Goal: Transaction & Acquisition: Purchase product/service

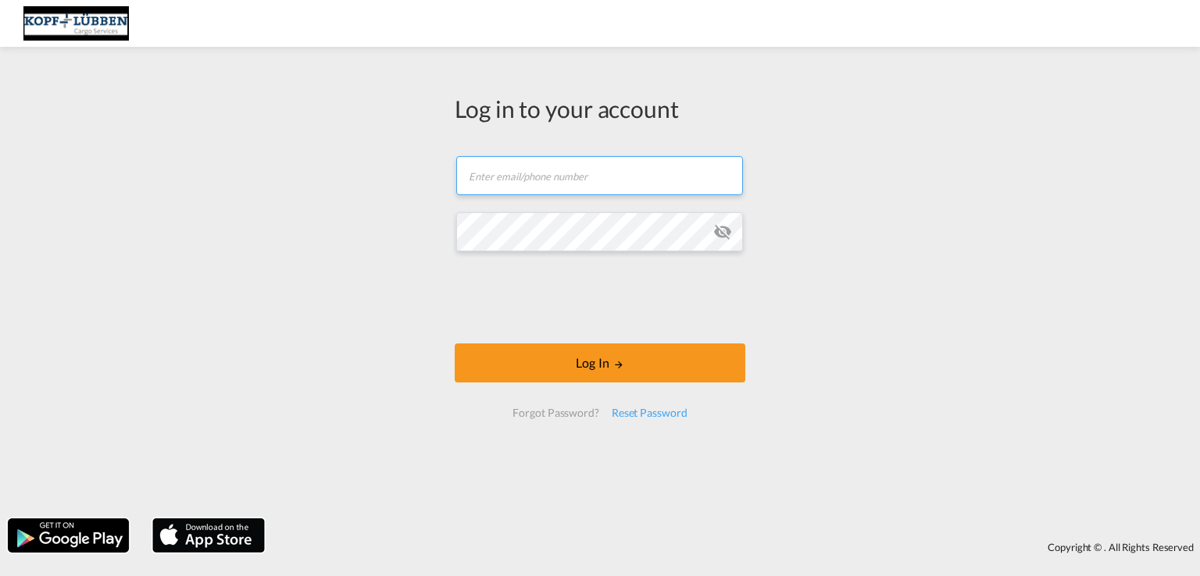
click at [497, 189] on input "text" at bounding box center [599, 175] width 287 height 39
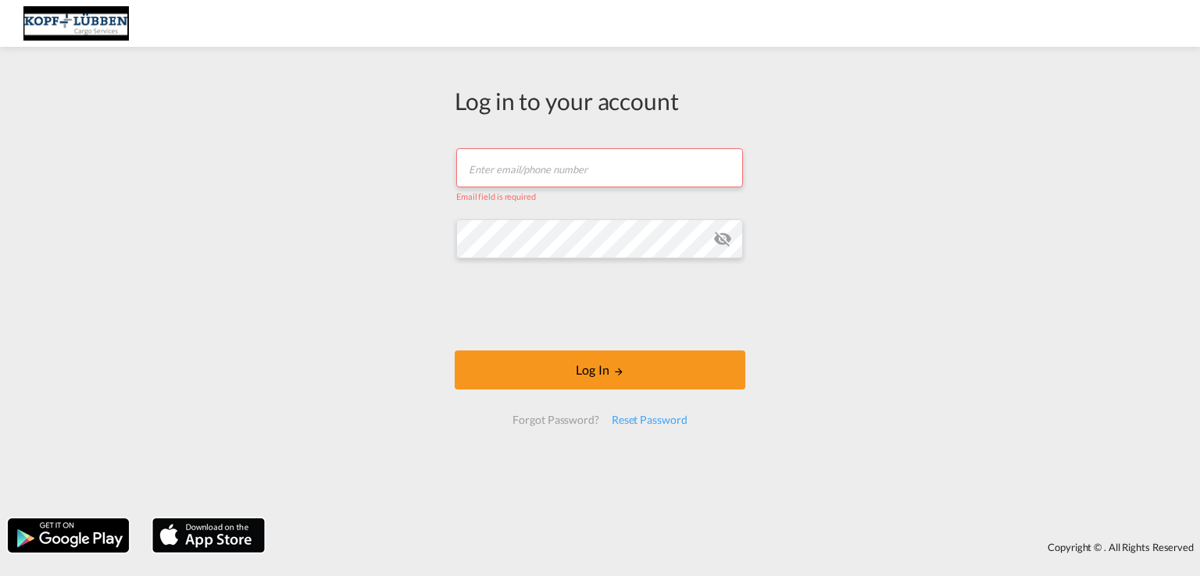
paste input "[EMAIL_ADDRESS][PERSON_NAME][DOMAIN_NAME]"
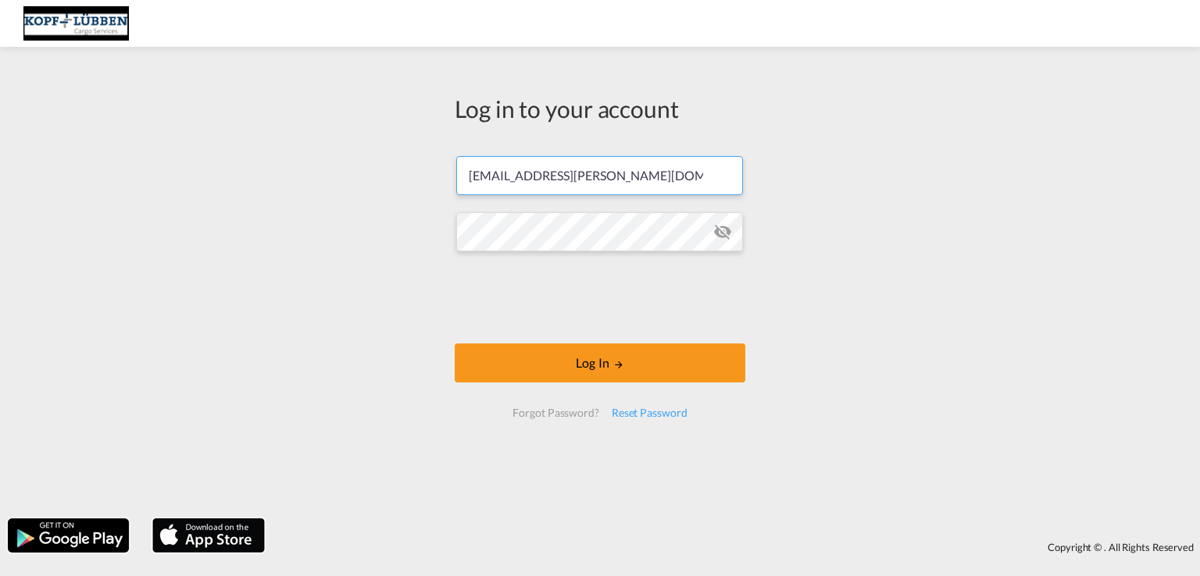
type input "[EMAIL_ADDRESS][PERSON_NAME][DOMAIN_NAME]"
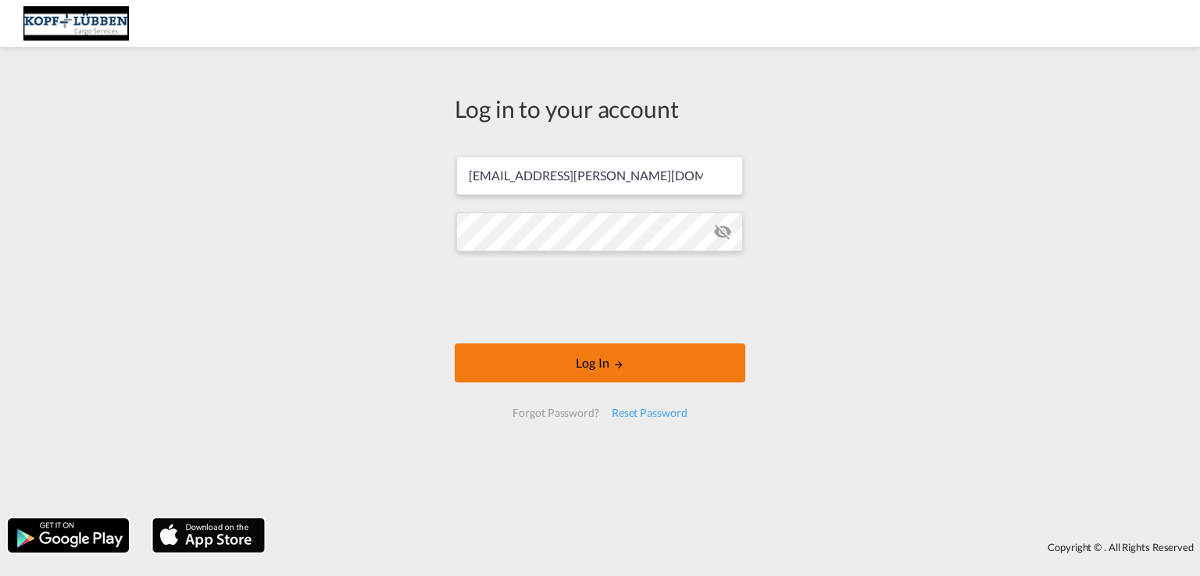
click at [587, 370] on button "Log In" at bounding box center [600, 363] width 291 height 39
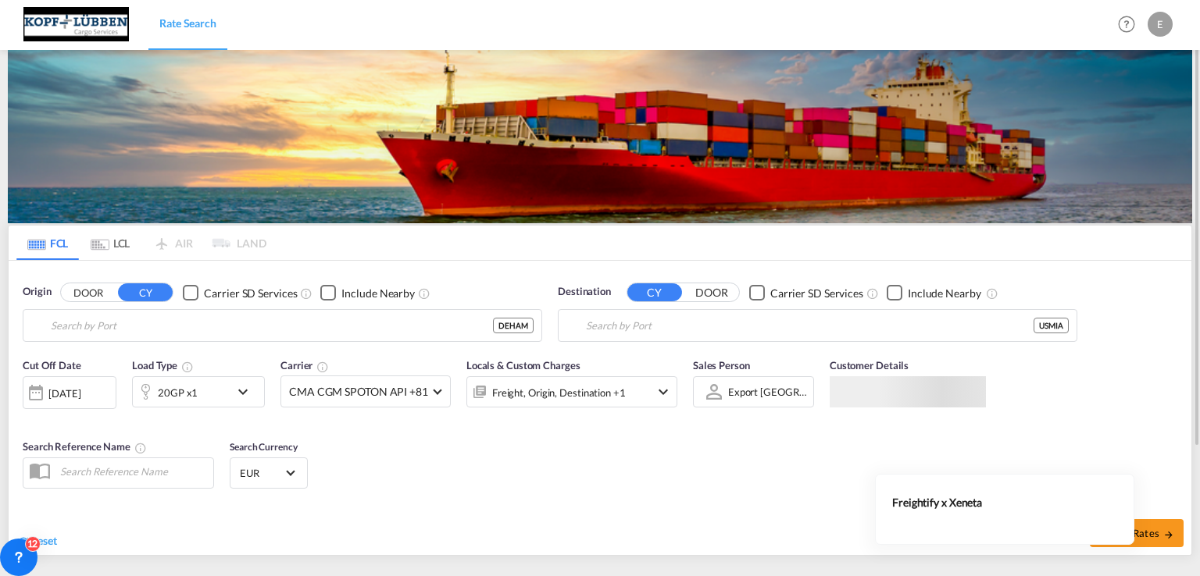
type input "[GEOGRAPHIC_DATA], [GEOGRAPHIC_DATA]"
type input "[GEOGRAPHIC_DATA], [GEOGRAPHIC_DATA], [GEOGRAPHIC_DATA]"
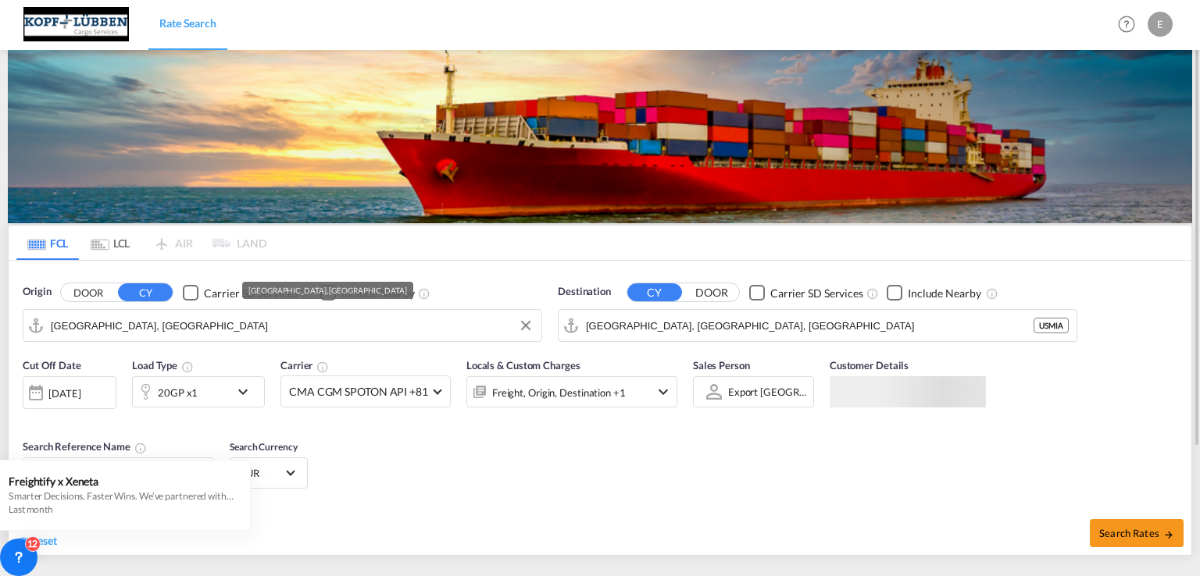
click at [84, 319] on input "[GEOGRAPHIC_DATA], [GEOGRAPHIC_DATA]" at bounding box center [292, 325] width 483 height 23
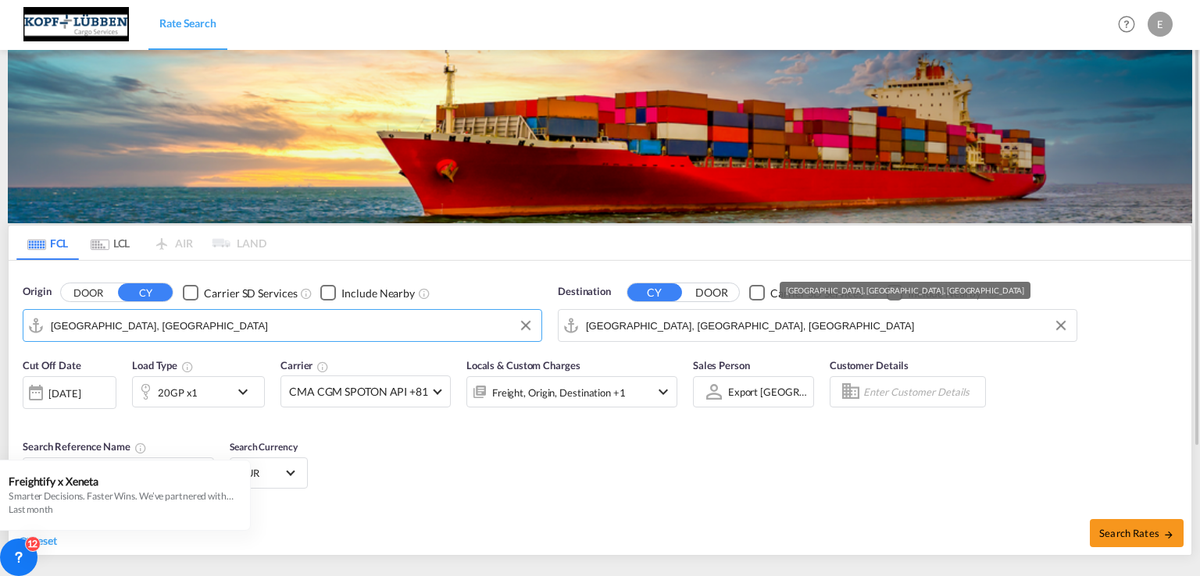
click at [638, 329] on input "[GEOGRAPHIC_DATA], [GEOGRAPHIC_DATA], [GEOGRAPHIC_DATA]" at bounding box center [827, 325] width 483 height 23
drag, startPoint x: 1060, startPoint y: 322, endPoint x: 1030, endPoint y: 324, distance: 29.8
click at [1058, 323] on button "Clear Input" at bounding box center [1060, 325] width 23 height 23
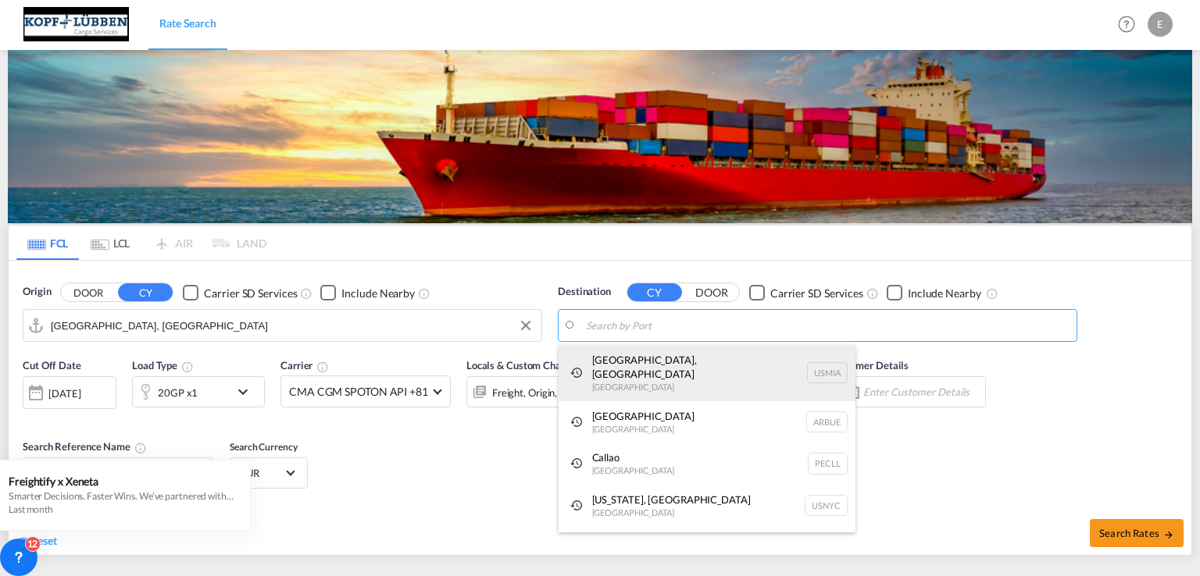
paste input "Angamos"
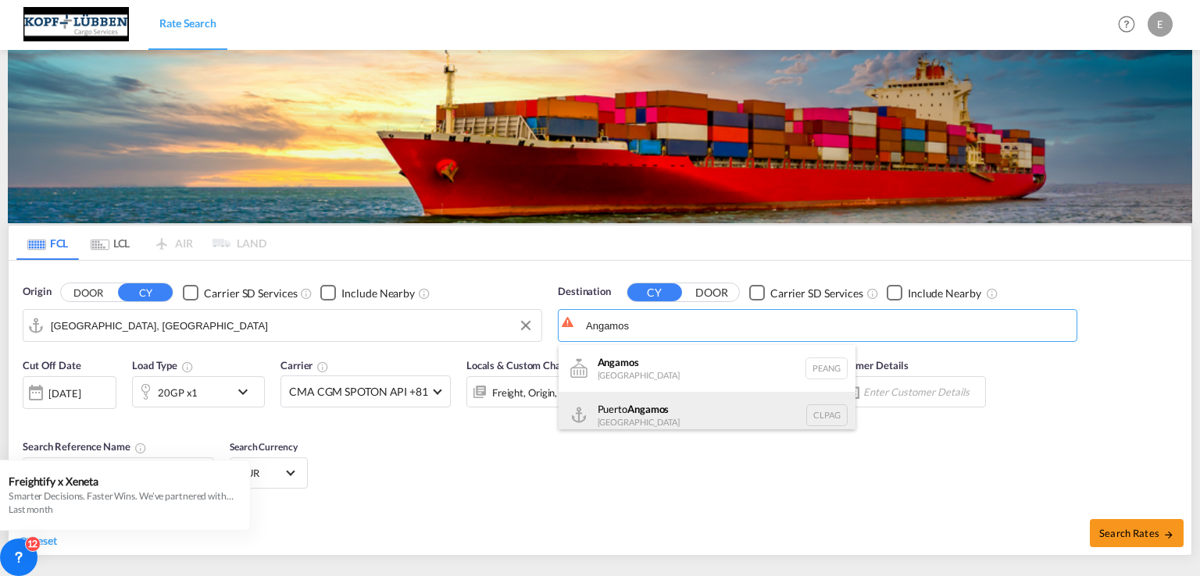
click at [619, 426] on div "[GEOGRAPHIC_DATA] [GEOGRAPHIC_DATA] CLPAG" at bounding box center [706, 415] width 297 height 47
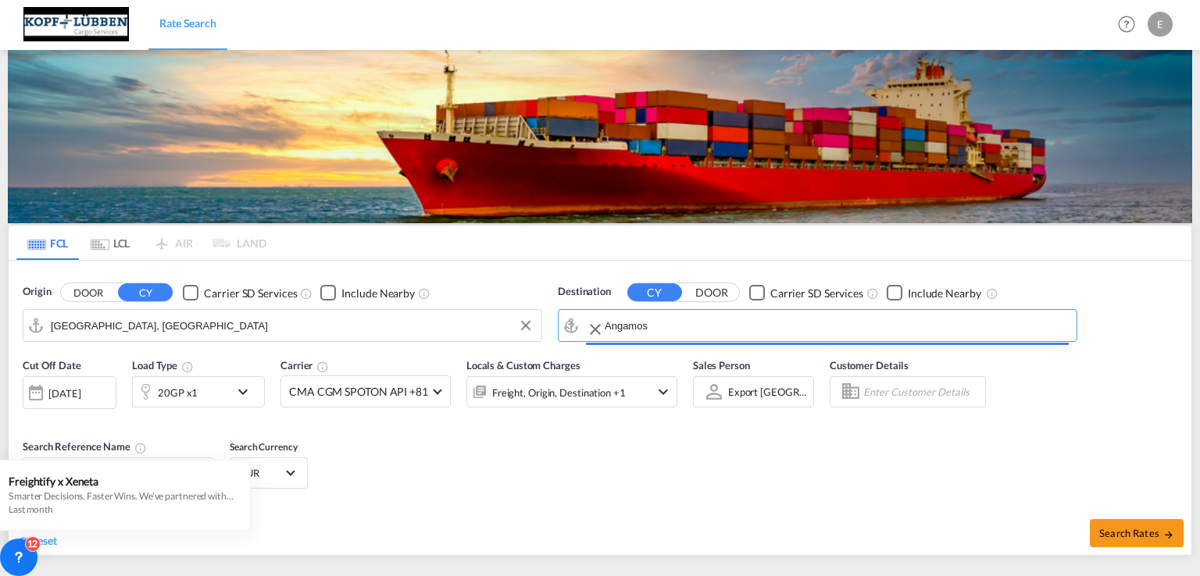
type input "[GEOGRAPHIC_DATA], CLPAG"
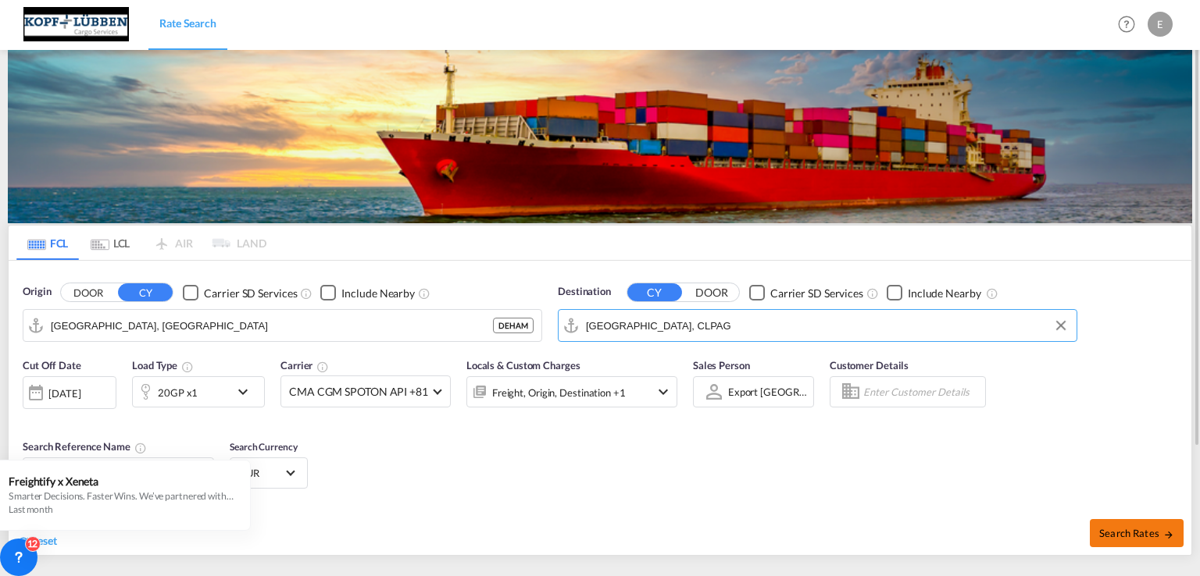
click at [1122, 537] on span "Search Rates" at bounding box center [1136, 533] width 75 height 12
type input "DEHAM to CLPAG / [DATE]"
